Goal: Transaction & Acquisition: Purchase product/service

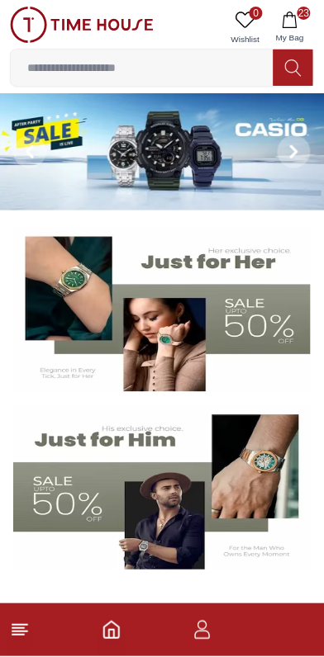
click at [299, 24] on button "23 My Bag" at bounding box center [290, 28] width 48 height 42
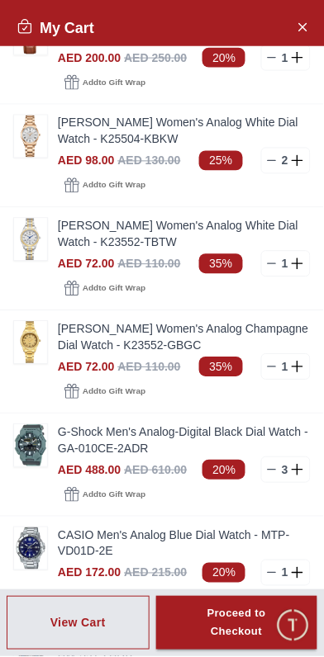
scroll to position [562, 0]
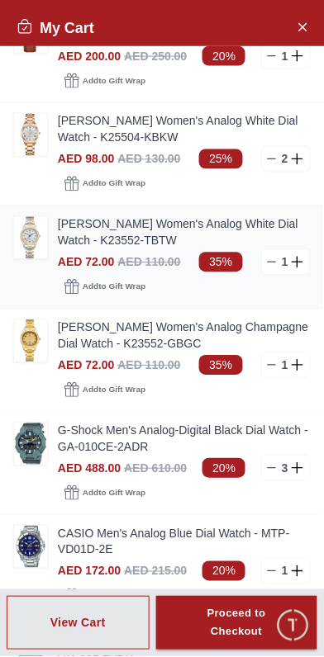
click at [21, 244] on img at bounding box center [30, 238] width 33 height 42
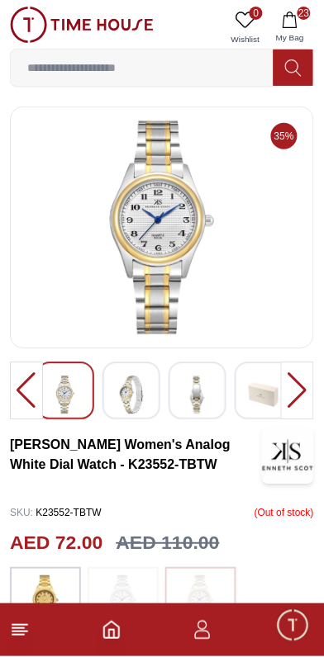
click at [126, 277] on img at bounding box center [162, 228] width 276 height 215
click at [99, 286] on img at bounding box center [162, 228] width 276 height 215
click at [95, 282] on img at bounding box center [162, 228] width 276 height 215
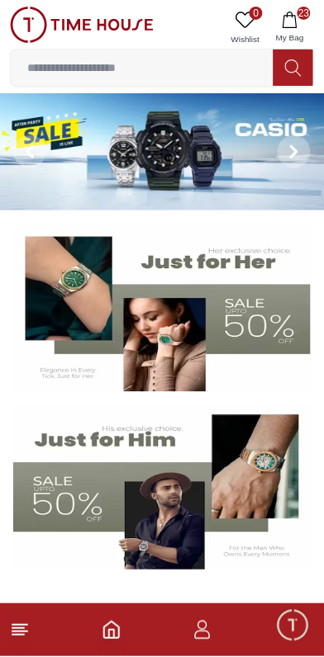
click at [294, 66] on icon at bounding box center [293, 68] width 17 height 19
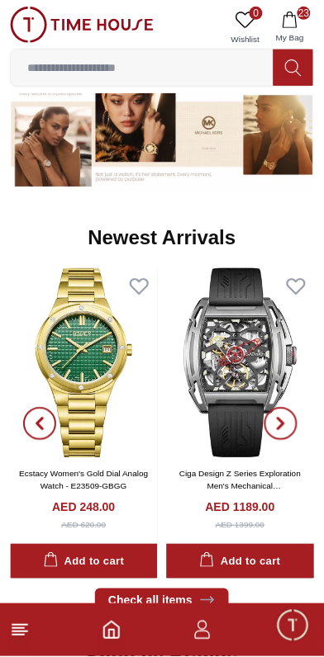
scroll to position [960, 0]
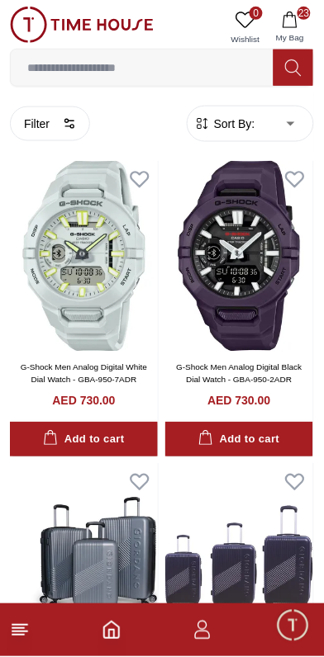
scroll to position [961, 0]
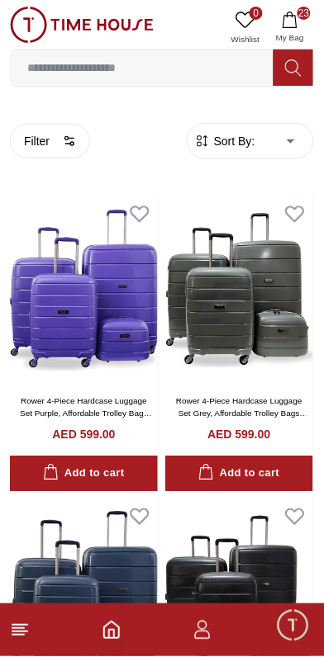
click at [111, 635] on icon "Home" at bounding box center [112, 631] width 20 height 20
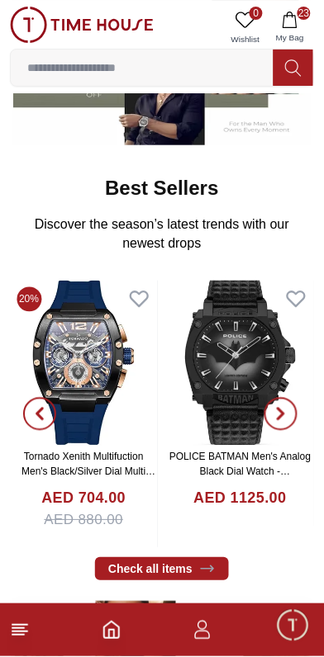
scroll to position [428, 0]
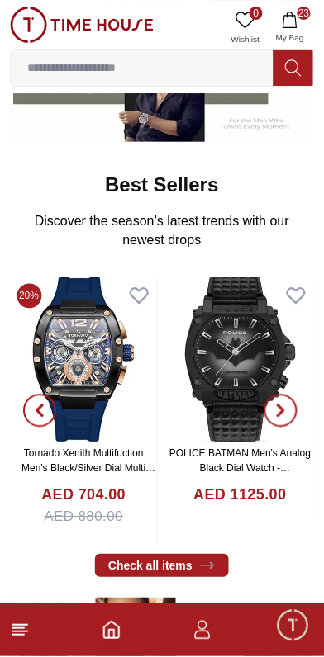
click at [105, 364] on img at bounding box center [84, 359] width 148 height 165
click at [94, 367] on img at bounding box center [84, 359] width 148 height 165
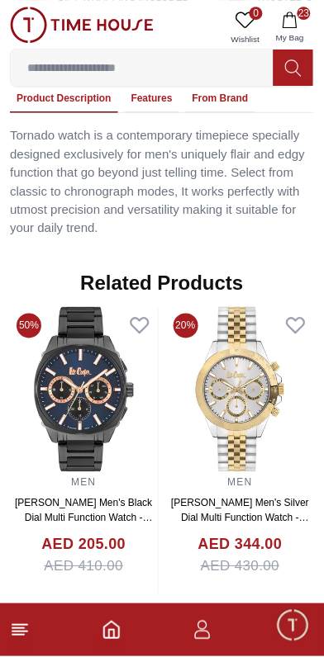
scroll to position [1210, 0]
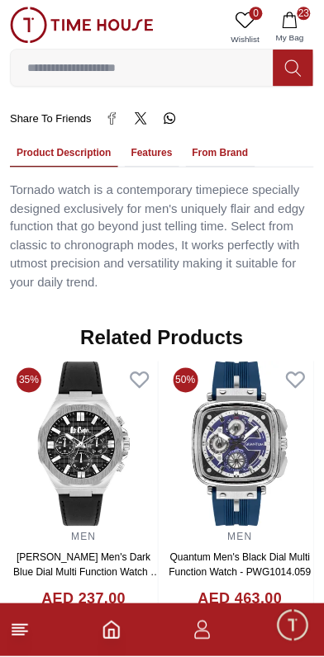
click at [201, 69] on input at bounding box center [142, 67] width 263 height 33
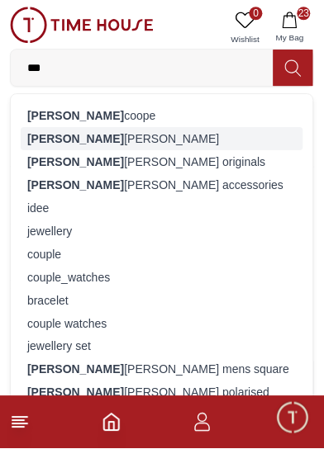
type input "***"
click at [73, 139] on div "[PERSON_NAME]" at bounding box center [162, 138] width 282 height 23
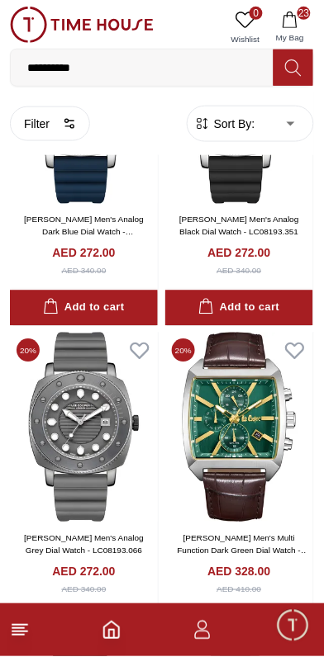
scroll to position [503, 0]
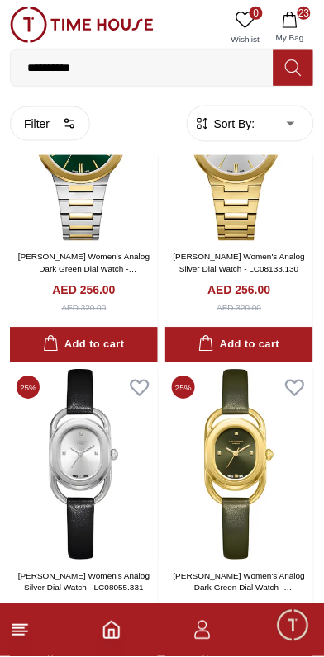
scroll to position [6148, 0]
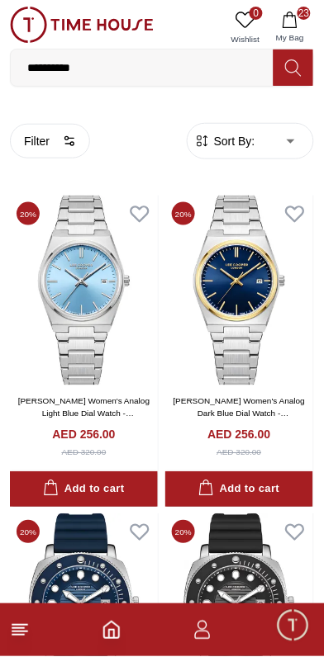
click at [130, 64] on input "**********" at bounding box center [142, 67] width 263 height 33
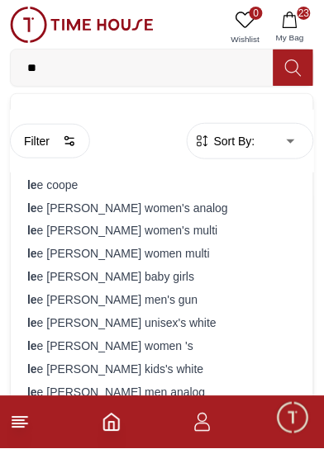
type input "*"
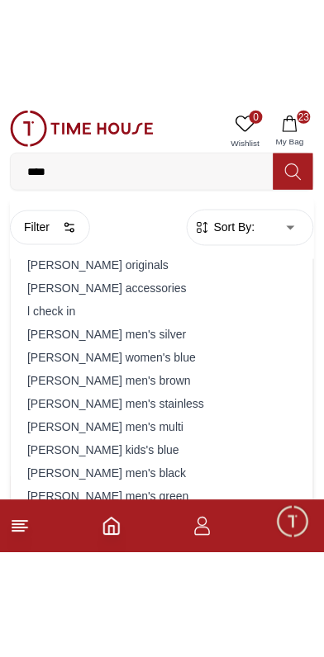
scroll to position [101, 0]
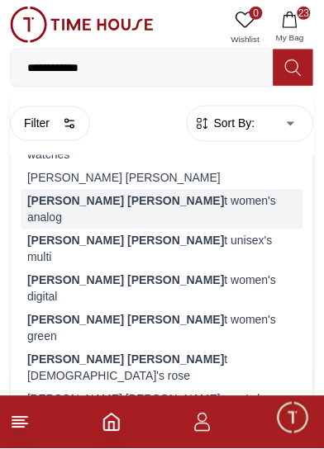
type input "**********"
click at [163, 190] on div "[PERSON_NAME] [PERSON_NAME] t women's analog" at bounding box center [162, 210] width 282 height 40
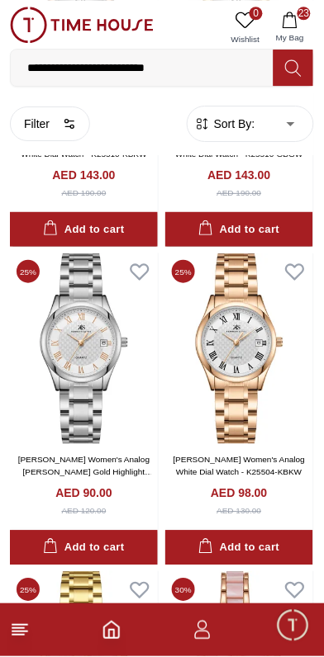
scroll to position [1212, 0]
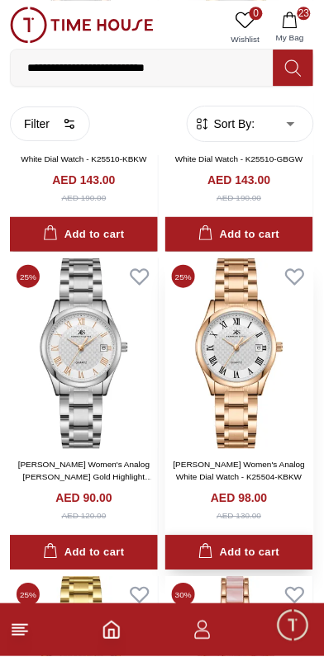
click at [252, 555] on div "Add to cart" at bounding box center [238, 553] width 81 height 19
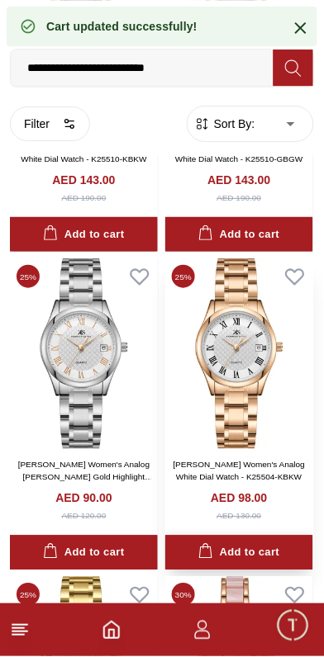
click at [257, 549] on div "Add to cart" at bounding box center [238, 553] width 81 height 19
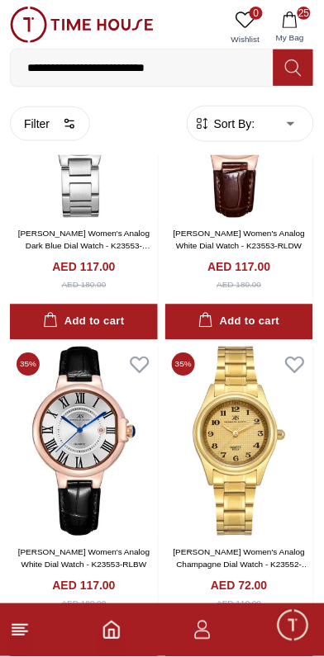
scroll to position [2729, 0]
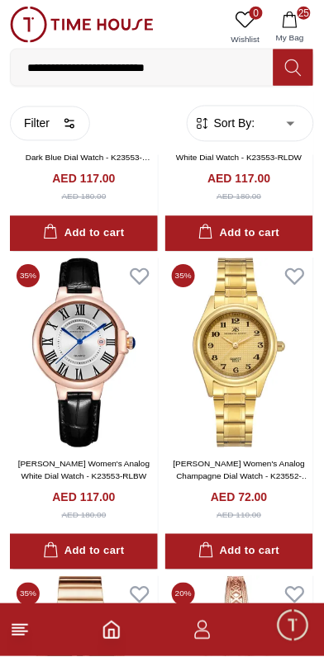
scroll to position [2807, 0]
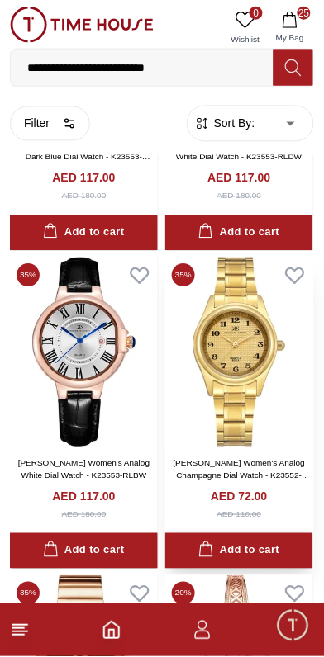
click at [241, 555] on div "Add to cart" at bounding box center [238, 551] width 81 height 19
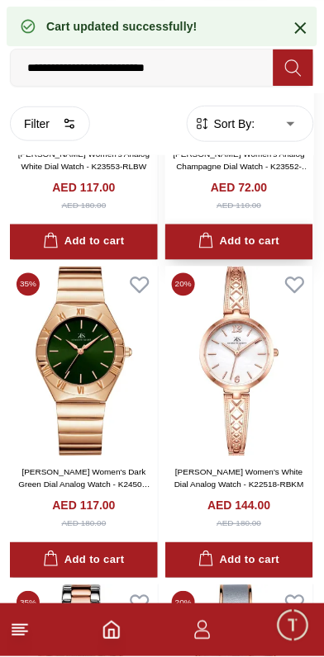
scroll to position [3118, 0]
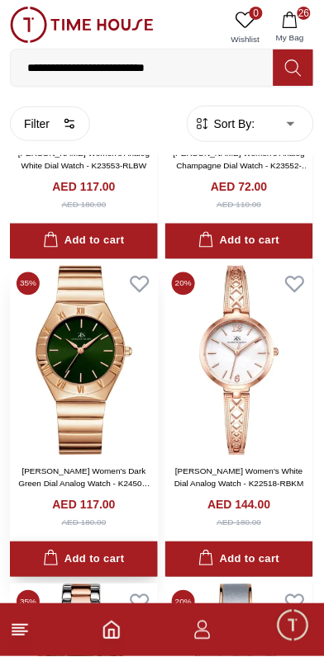
click at [84, 556] on button "Add to cart" at bounding box center [84, 560] width 148 height 36
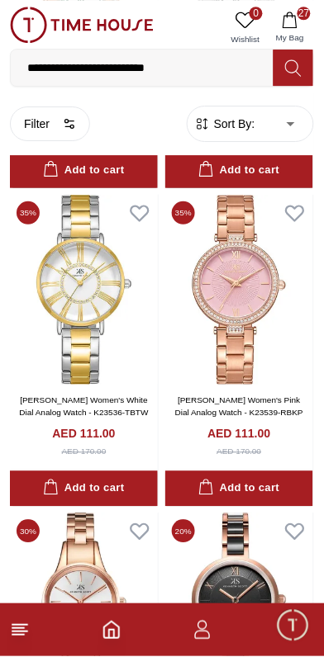
scroll to position [4782, 0]
